Goal: Check status: Check status

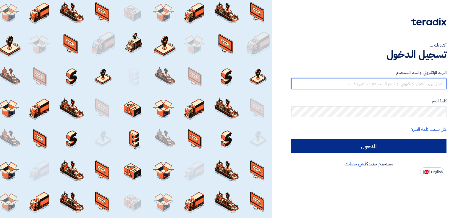
type input "[PERSON_NAME][EMAIL_ADDRESS][DOMAIN_NAME]"
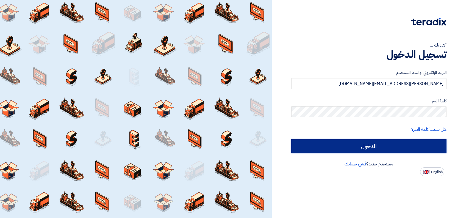
click at [357, 144] on input "الدخول" at bounding box center [368, 146] width 155 height 14
type input "Sign in"
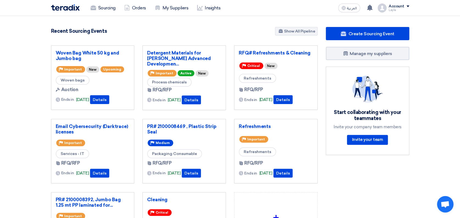
click at [427, 147] on section "5494 RFx remaining 18 Auctions remaining Create Sourcing Event" at bounding box center [230, 154] width 460 height 277
click at [441, 77] on section "5494 RFx remaining 18 Auctions remaining Create Sourcing Event" at bounding box center [230, 154] width 460 height 277
click at [3, 60] on section "5494 RFx remaining 18 Auctions remaining Create Sourcing Event" at bounding box center [230, 154] width 460 height 277
click at [445, 71] on section "5494 RFx remaining 18 Auctions remaining Create Sourcing Event" at bounding box center [230, 154] width 460 height 277
click at [14, 69] on section "5494 RFx remaining 18 Auctions remaining Create Sourcing Event" at bounding box center [230, 154] width 460 height 277
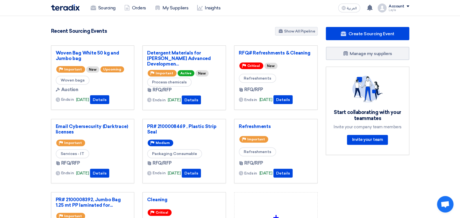
click at [429, 62] on section "5494 RFx remaining 18 Auctions remaining Create Sourcing Event" at bounding box center [230, 154] width 460 height 277
click at [432, 89] on section "5494 RFx remaining 18 Auctions remaining Create Sourcing Event" at bounding box center [230, 154] width 460 height 277
click at [451, 70] on section "5494 RFx remaining 18 Auctions remaining Create Sourcing Event" at bounding box center [230, 154] width 460 height 277
click at [200, 28] on div "Recent Sourcing Events Show All Pipeline" at bounding box center [184, 32] width 267 height 10
click at [74, 53] on link "Woven Bag White 50 kg and Jumbo bag" at bounding box center [93, 55] width 74 height 11
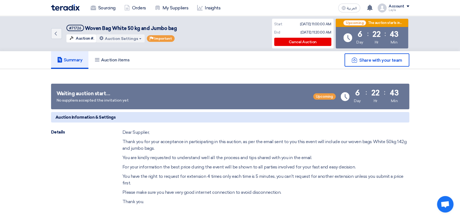
drag, startPoint x: 440, startPoint y: 95, endPoint x: 464, endPoint y: 48, distance: 52.3
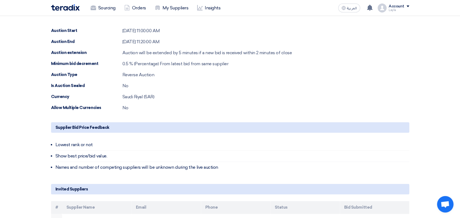
scroll to position [193, 0]
click at [434, 94] on section "Share with your team Waiting auction start… No suppliers accepted the invitatio…" at bounding box center [230, 75] width 460 height 398
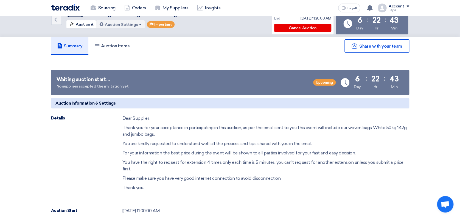
scroll to position [0, 0]
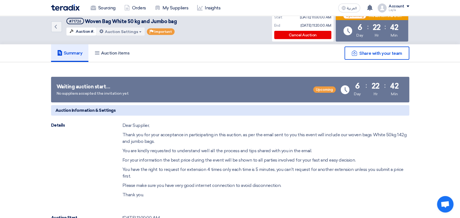
scroll to position [5, 0]
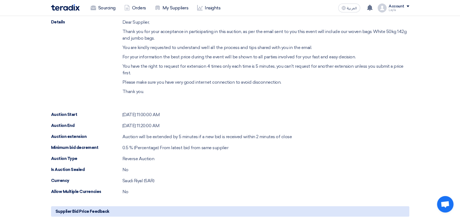
scroll to position [110, 0]
click at [399, 122] on div "Auction End Oct 15, 2025, 11:20:00 AM" at bounding box center [230, 125] width 358 height 7
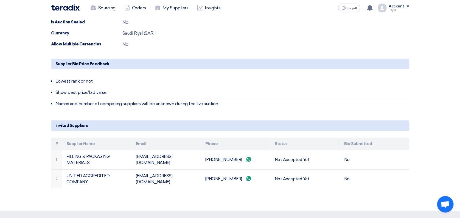
scroll to position [257, 0]
